Goal: Information Seeking & Learning: Find specific fact

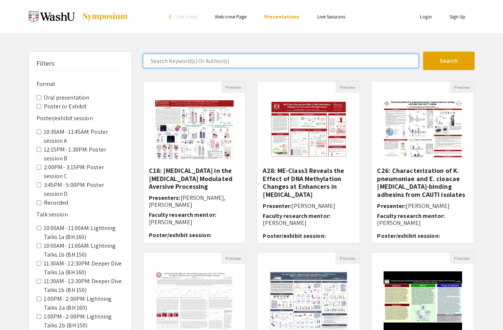
click at [221, 62] on input "Search Keyword(s) Or Author(s)" at bounding box center [280, 61] width 275 height 14
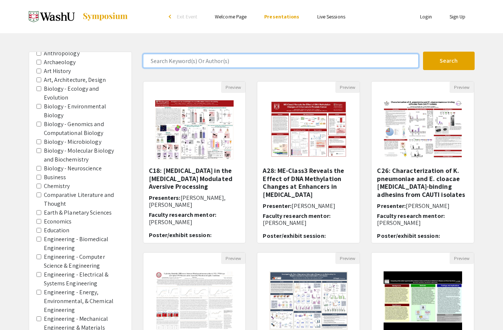
scroll to position [393, 0]
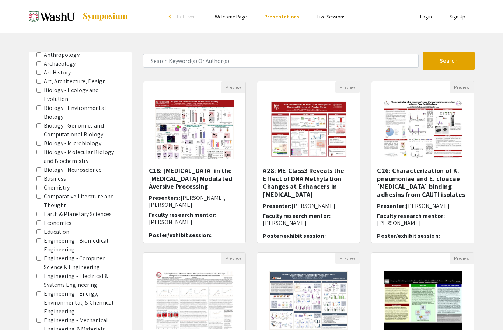
click at [39, 170] on Neuroscience "Biology - Neuroscience" at bounding box center [38, 169] width 5 height 5
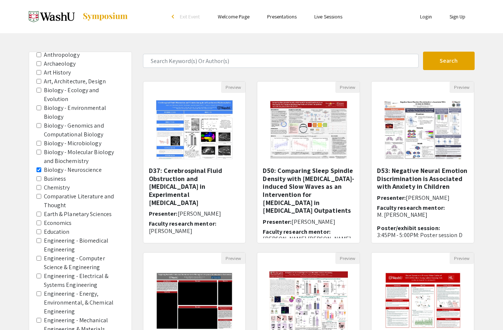
scroll to position [37, 0]
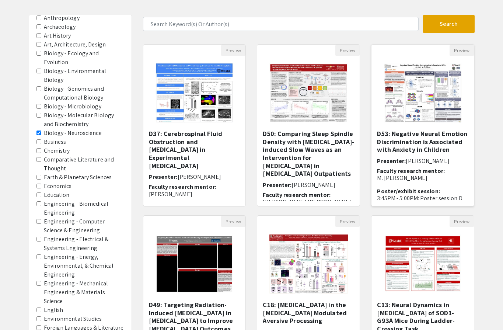
click at [458, 155] on div "D53: Negative Neural Emotion Discrimination is Associated with Anxiety in Child…" at bounding box center [422, 165] width 91 height 71
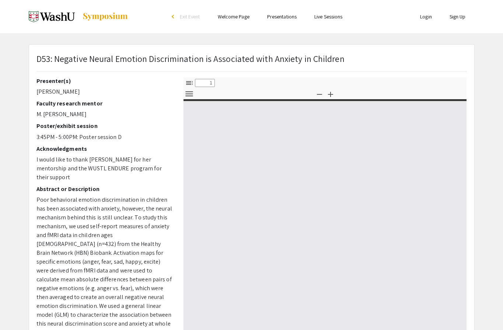
select select "custom"
type input "0"
select select "custom"
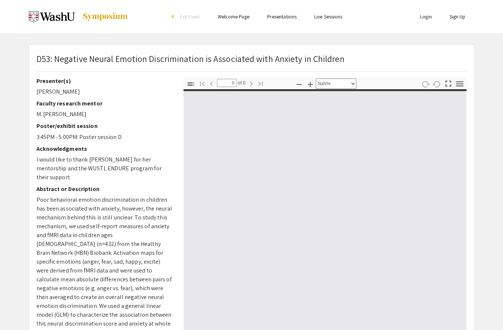
type input "1"
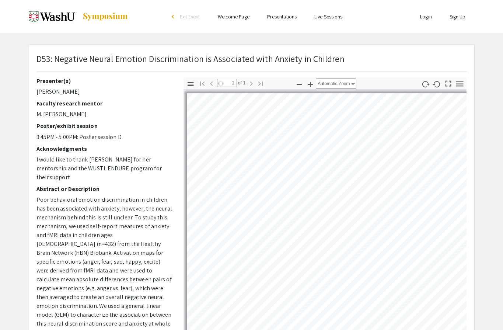
select select "auto"
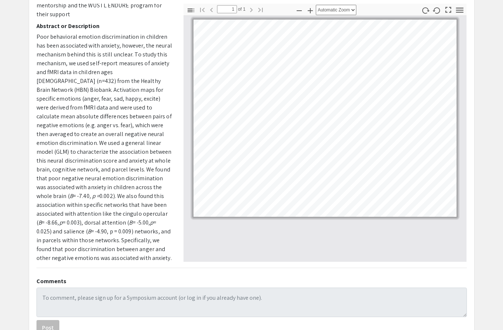
scroll to position [84, 0]
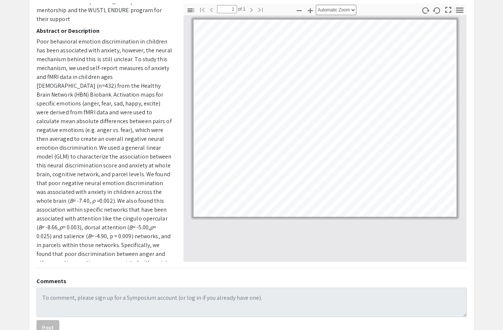
drag, startPoint x: 73, startPoint y: 249, endPoint x: 36, endPoint y: 21, distance: 230.1
click at [36, 21] on div "Presenter(s) [PERSON_NAME] Faculty research mentor M. [PERSON_NAME] Poster/exhi…" at bounding box center [104, 133] width 147 height 258
copy div "Abstract or Description Poor behavioral emotion discrimination in children has …"
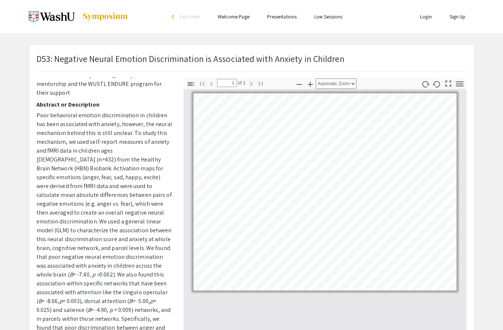
scroll to position [0, 0]
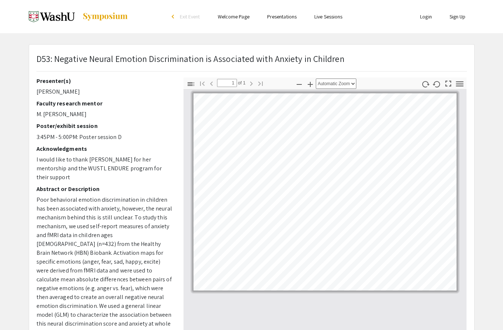
click at [187, 17] on span "Exit Event" at bounding box center [190, 16] width 20 height 7
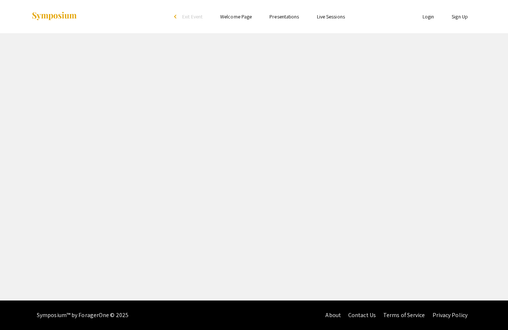
select select "custom"
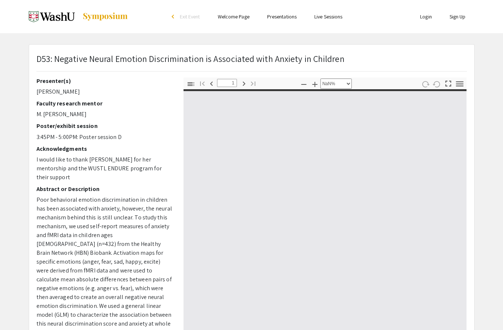
type input "0"
select select "custom"
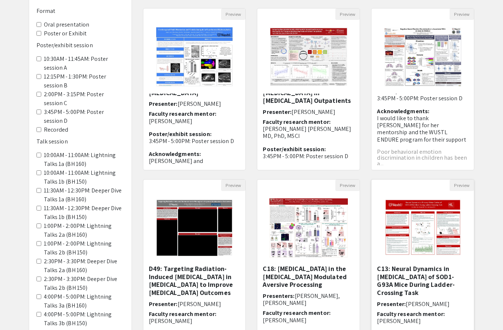
scroll to position [74, 0]
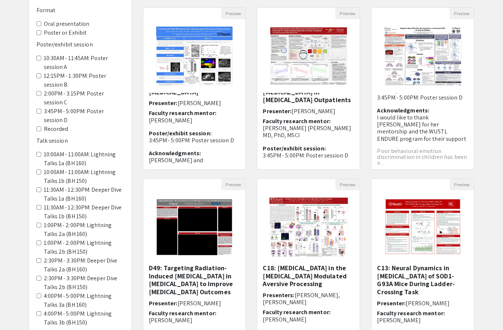
click at [38, 154] on 160\) "10:00AM - 11:00AM: Lightning Talks 1a (BH 160)" at bounding box center [38, 154] width 5 height 5
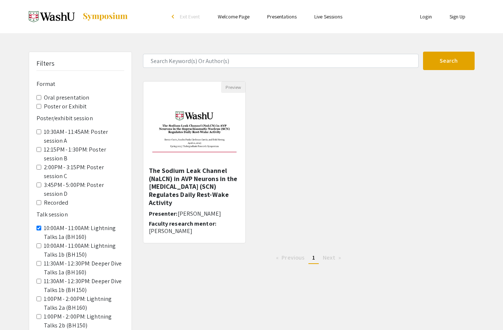
click at [40, 226] on 160\) "10:00AM - 11:00AM: Lightning Talks 1a (BH 160)" at bounding box center [38, 227] width 5 height 5
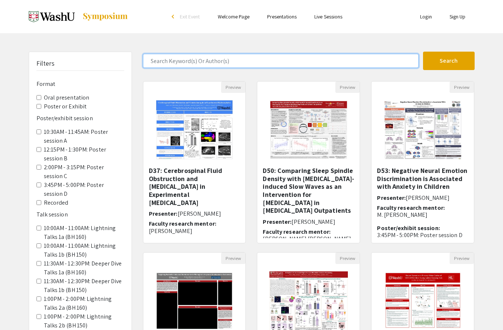
click at [177, 61] on input "Search Keyword(s) Or Author(s)" at bounding box center [280, 61] width 275 height 14
type input "saivee"
click at [423, 52] on button "Search" at bounding box center [449, 61] width 52 height 18
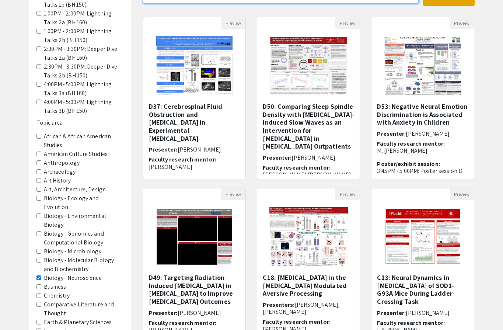
scroll to position [159, 0]
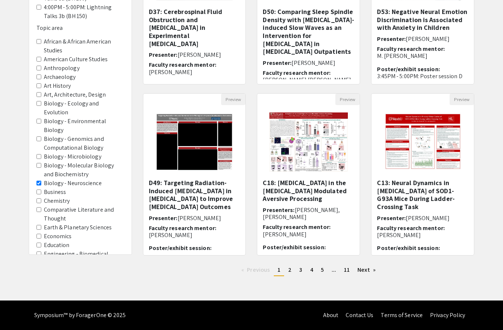
click at [37, 185] on Neuroscience "Biology - Neuroscience" at bounding box center [38, 182] width 5 height 5
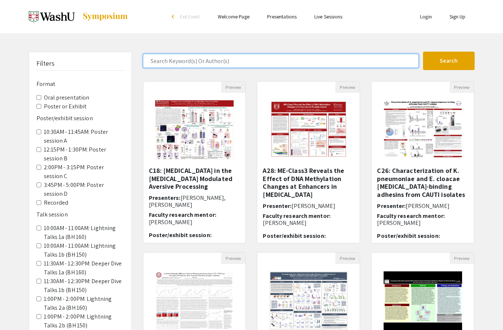
click at [183, 64] on input "Search Keyword(s) Or Author(s)" at bounding box center [280, 61] width 275 height 14
click at [423, 52] on button "Search" at bounding box center [449, 61] width 52 height 18
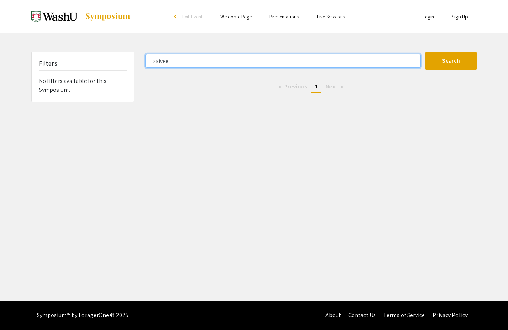
click at [158, 58] on input "saivee" at bounding box center [282, 61] width 275 height 14
type input "aryan"
click at [425, 52] on button "Search" at bounding box center [451, 61] width 52 height 18
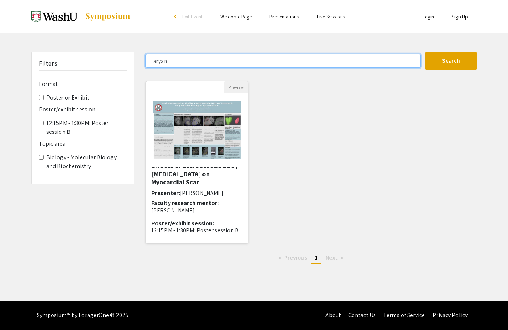
scroll to position [37, 0]
